Goal: Navigation & Orientation: Find specific page/section

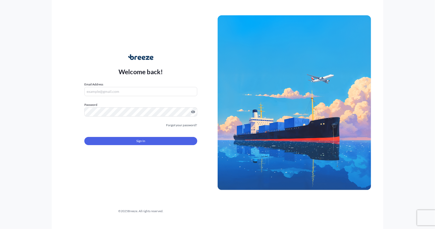
click at [146, 94] on input "Email Address" at bounding box center [140, 91] width 113 height 9
type input "[EMAIL_ADDRESS][DOMAIN_NAME]"
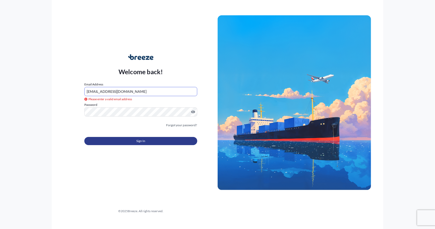
click at [113, 141] on button "Sign In" at bounding box center [140, 141] width 113 height 8
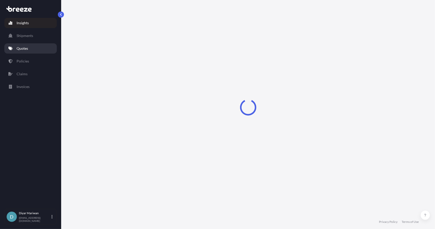
click at [29, 48] on link "Quotes" at bounding box center [30, 48] width 53 height 10
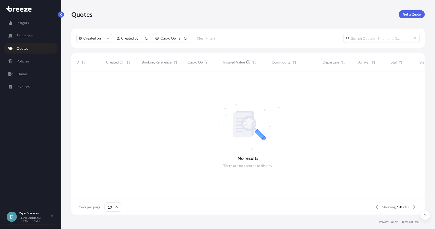
scroll to position [4, 4]
